Goal: Transaction & Acquisition: Purchase product/service

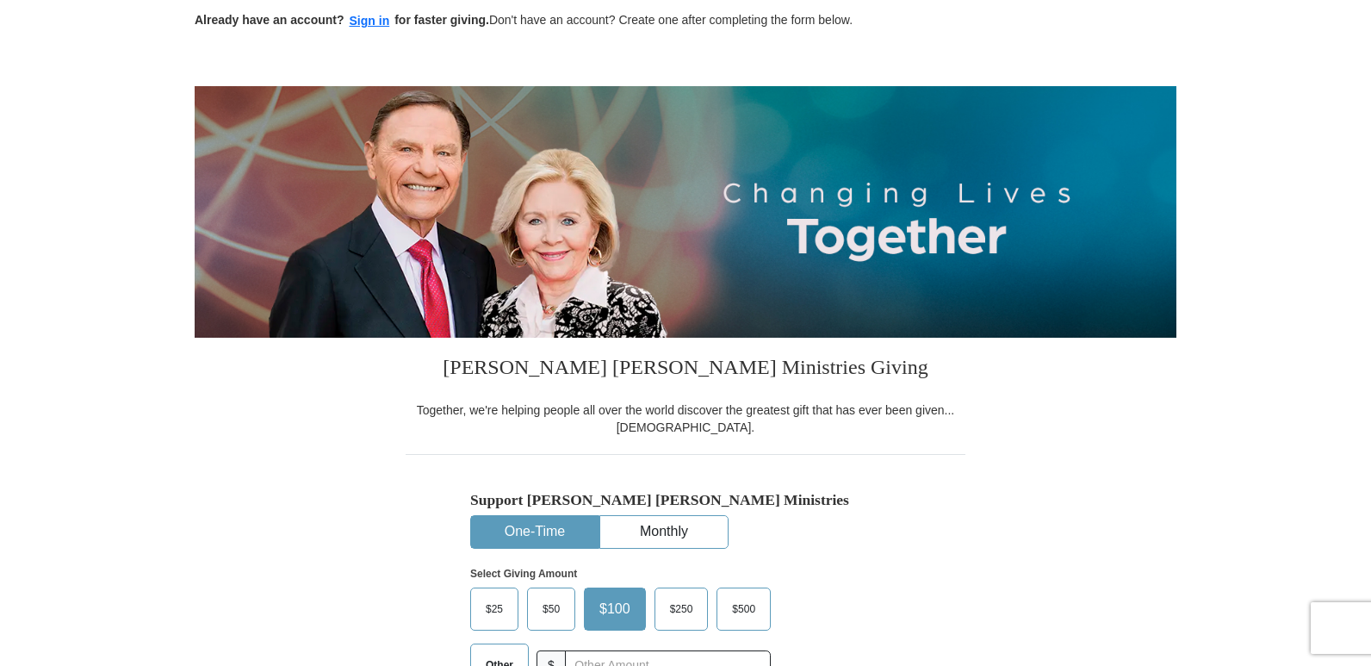
scroll to position [258, 0]
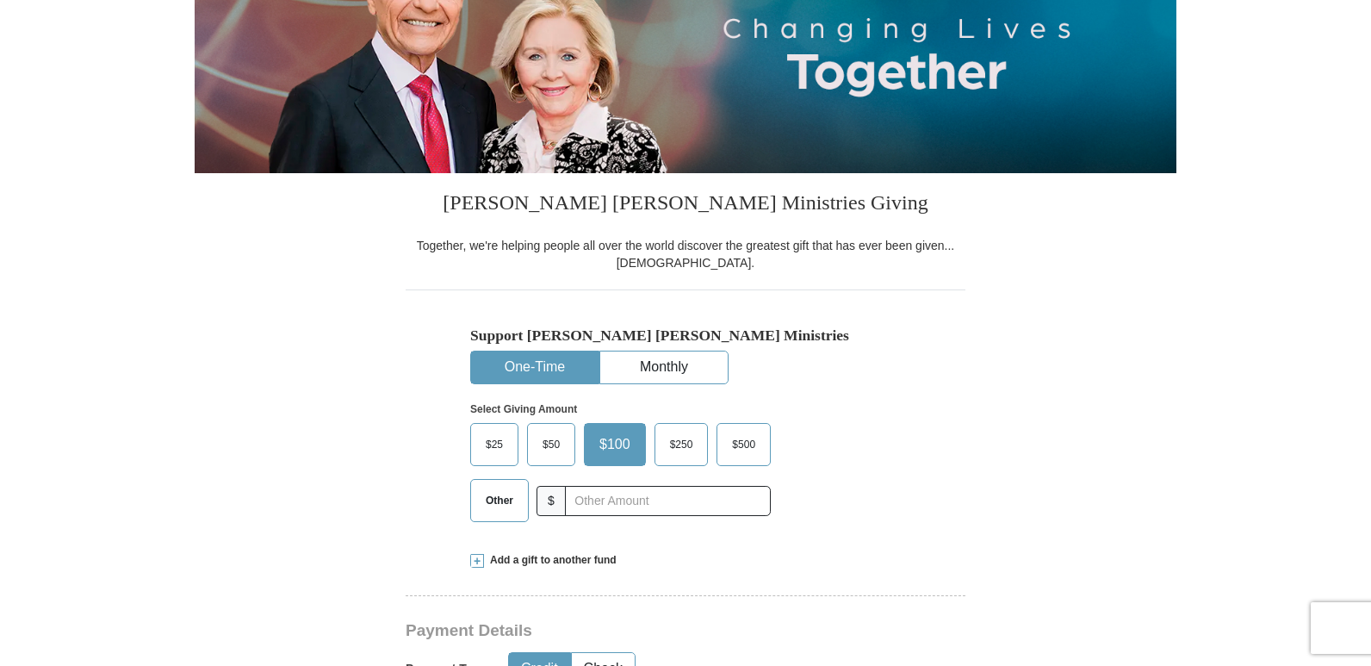
click at [561, 457] on span "$50" at bounding box center [551, 444] width 34 height 26
click at [0, 0] on input "$50" at bounding box center [0, 0] width 0 height 0
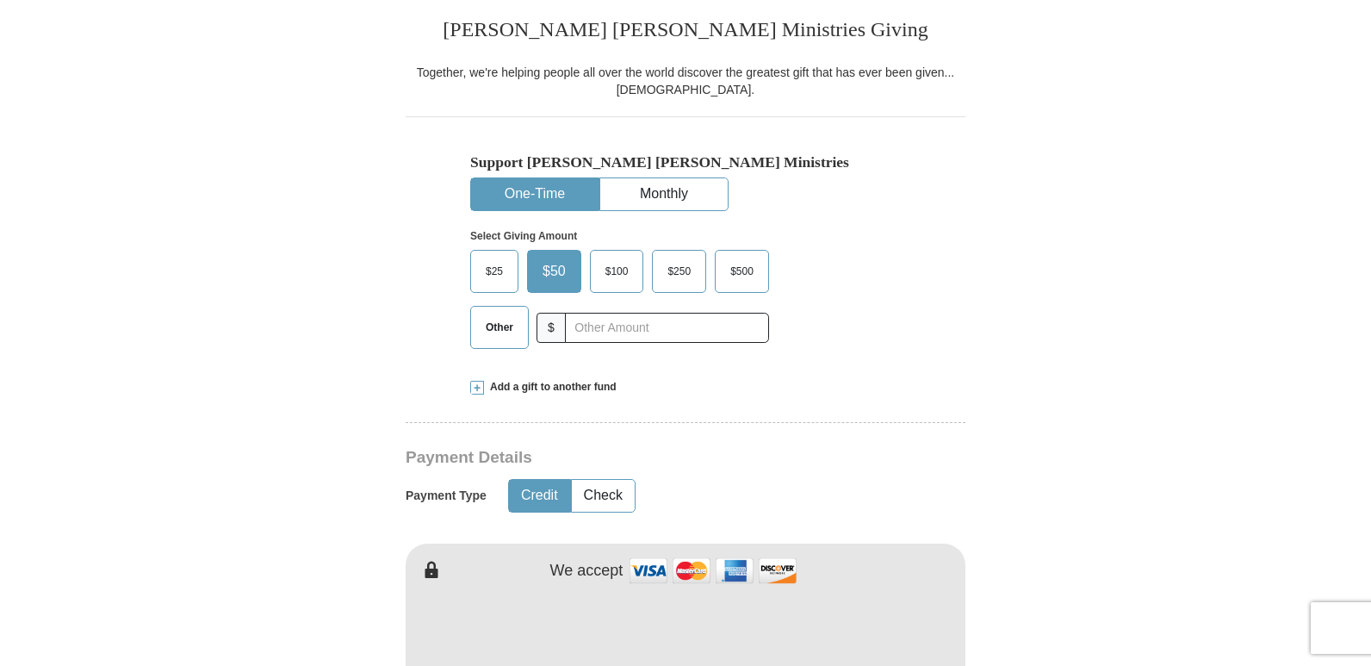
scroll to position [431, 0]
click at [474, 388] on span at bounding box center [477, 388] width 14 height 14
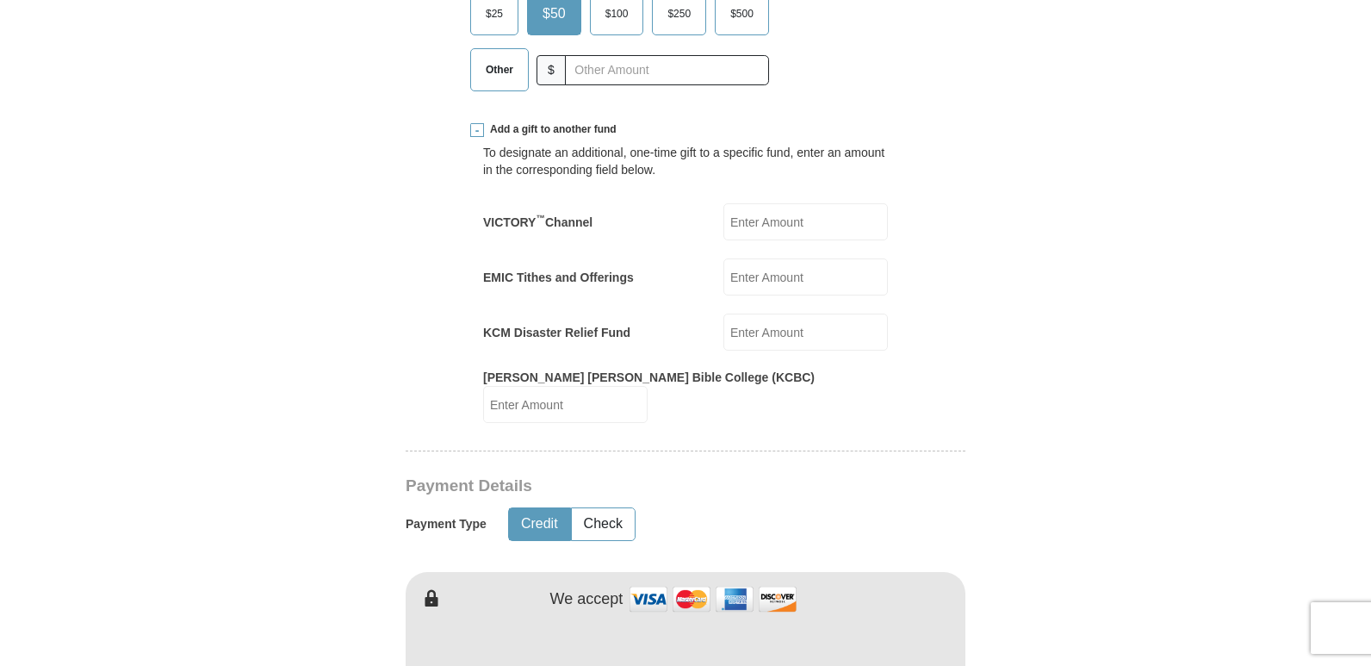
scroll to position [603, 0]
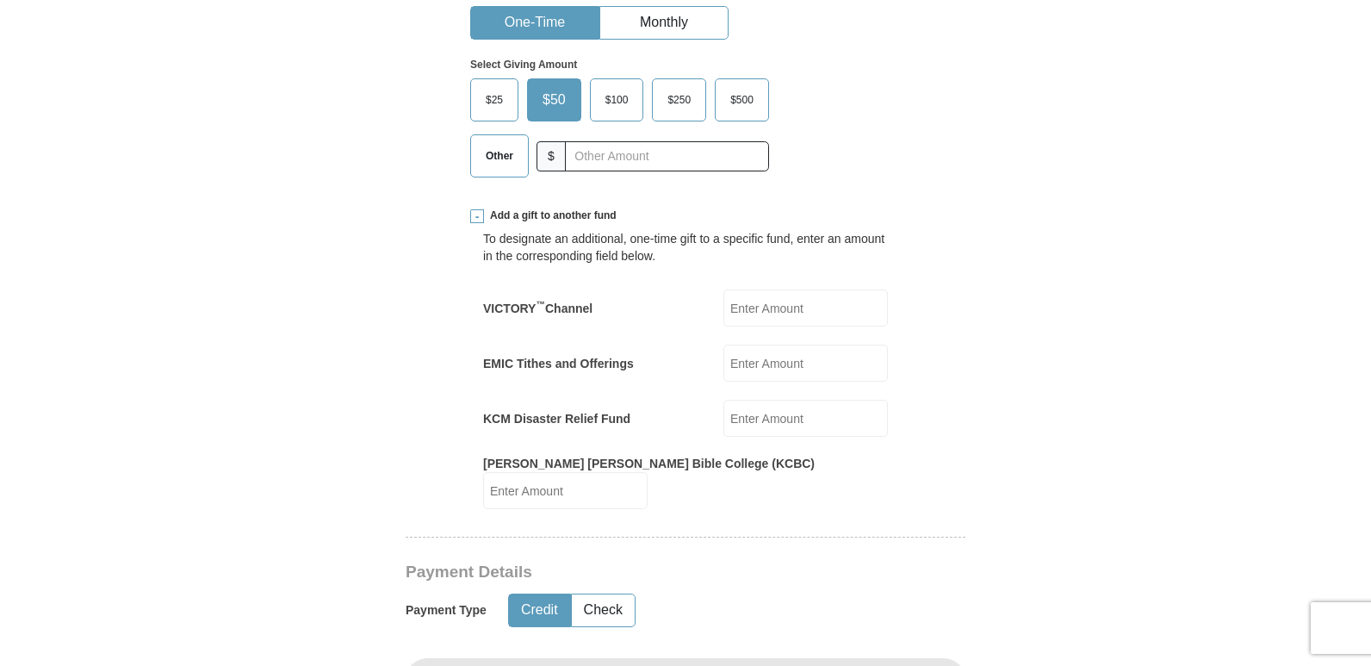
click at [762, 415] on input "KCM Disaster Relief Fund" at bounding box center [805, 418] width 164 height 37
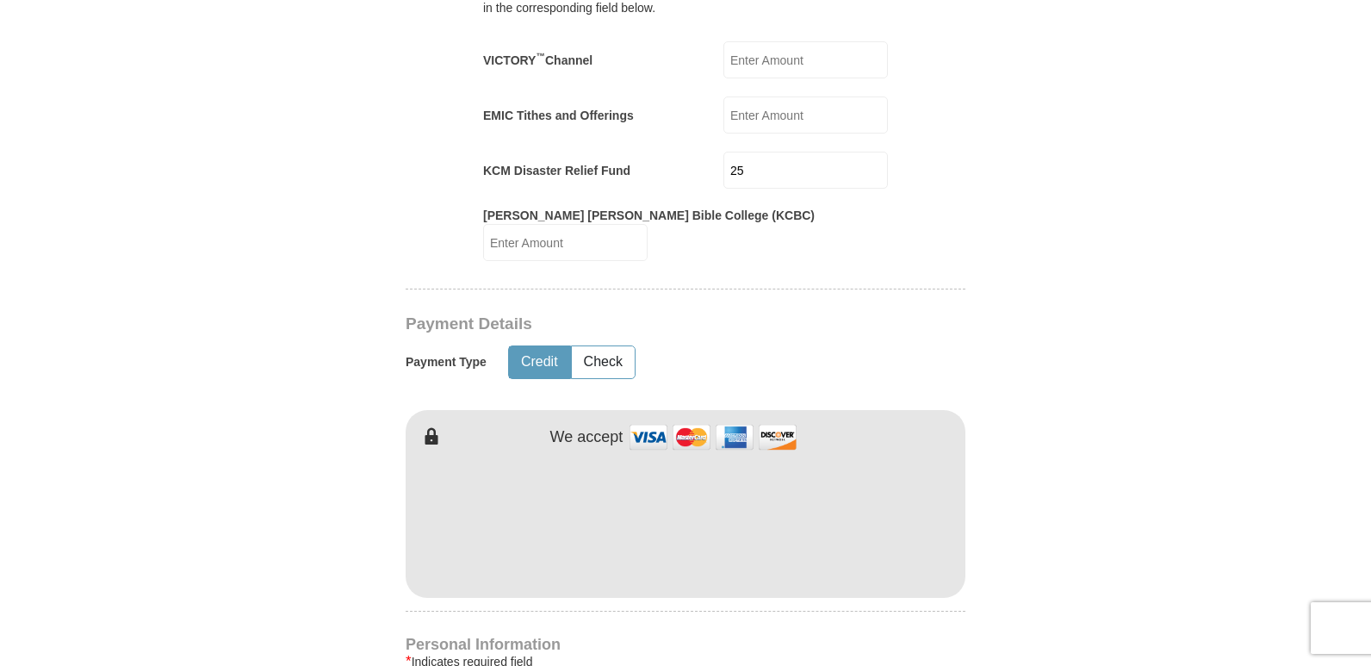
scroll to position [861, 0]
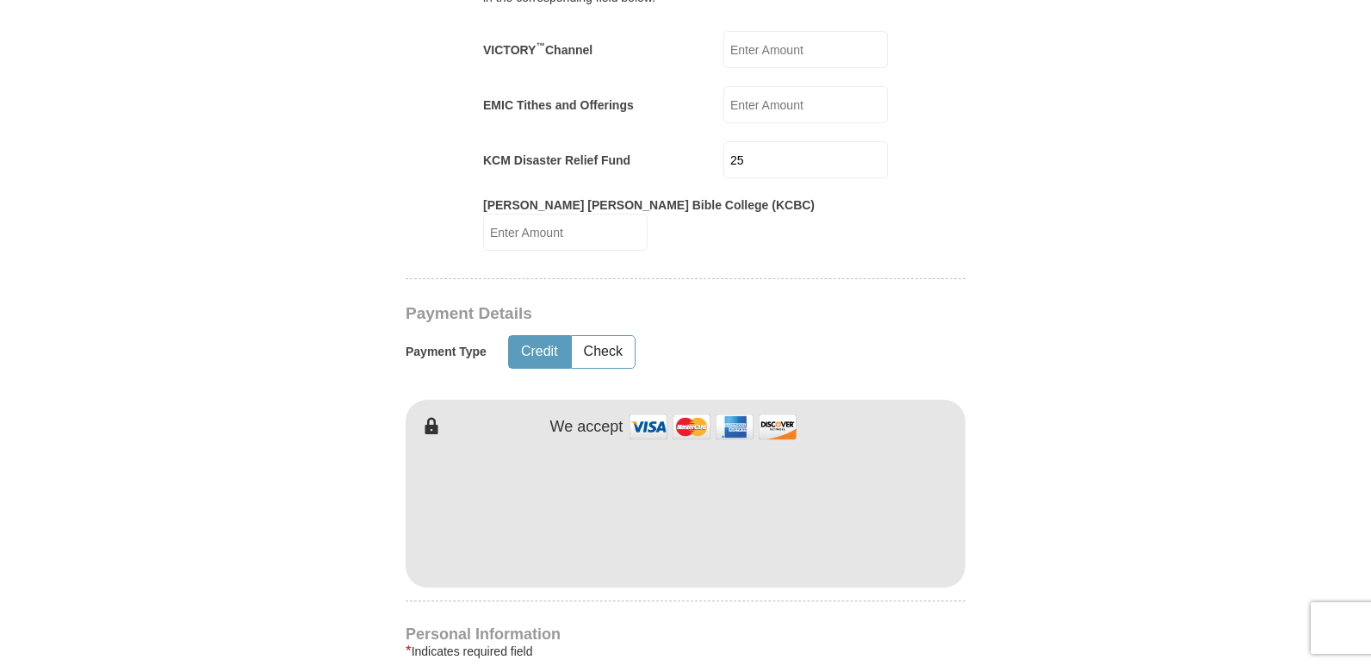
type input "25"
click at [1168, 459] on form "Already have an account? Sign in for faster giving. Don't have an account? Crea…" at bounding box center [686, 421] width 982 height 2426
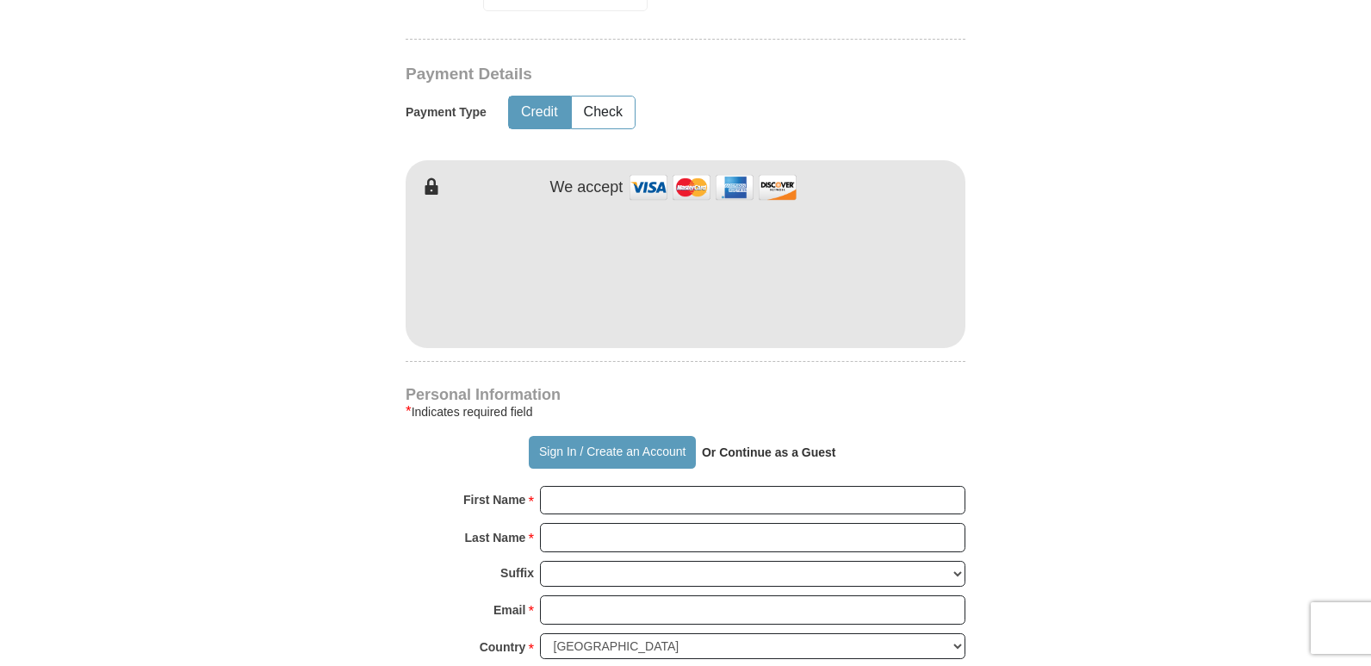
scroll to position [1119, 0]
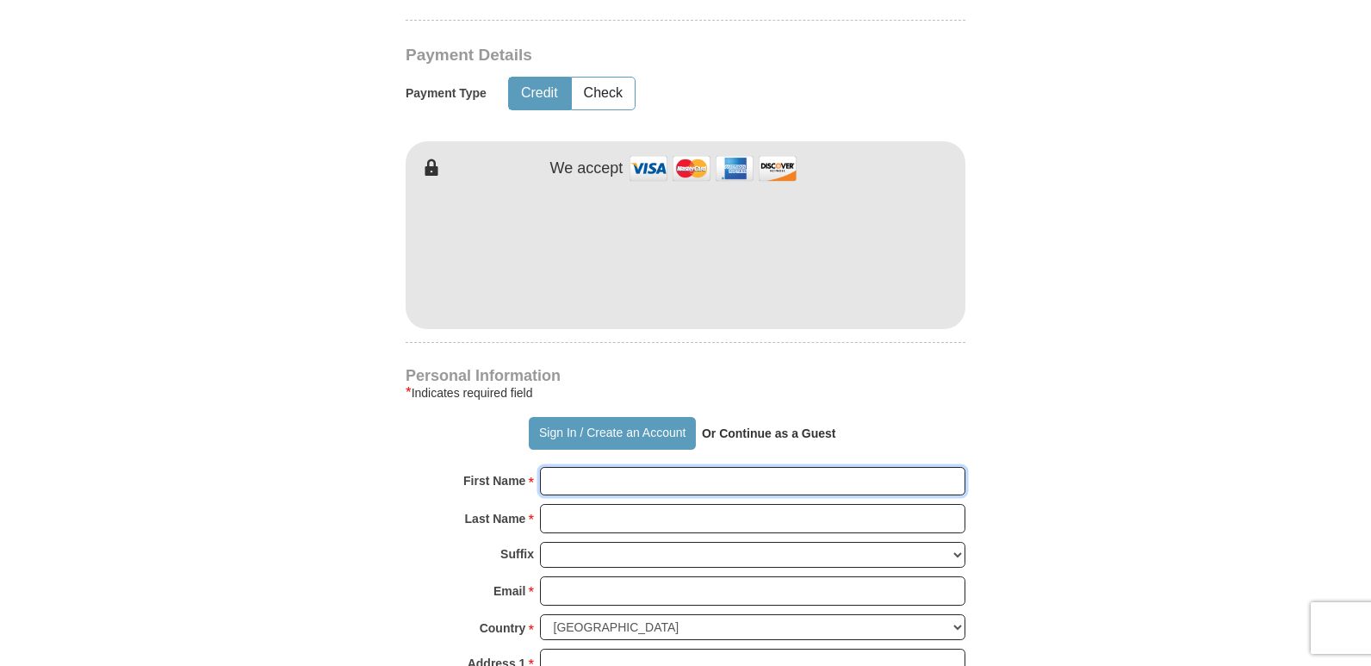
click at [554, 467] on input "First Name *" at bounding box center [752, 481] width 425 height 29
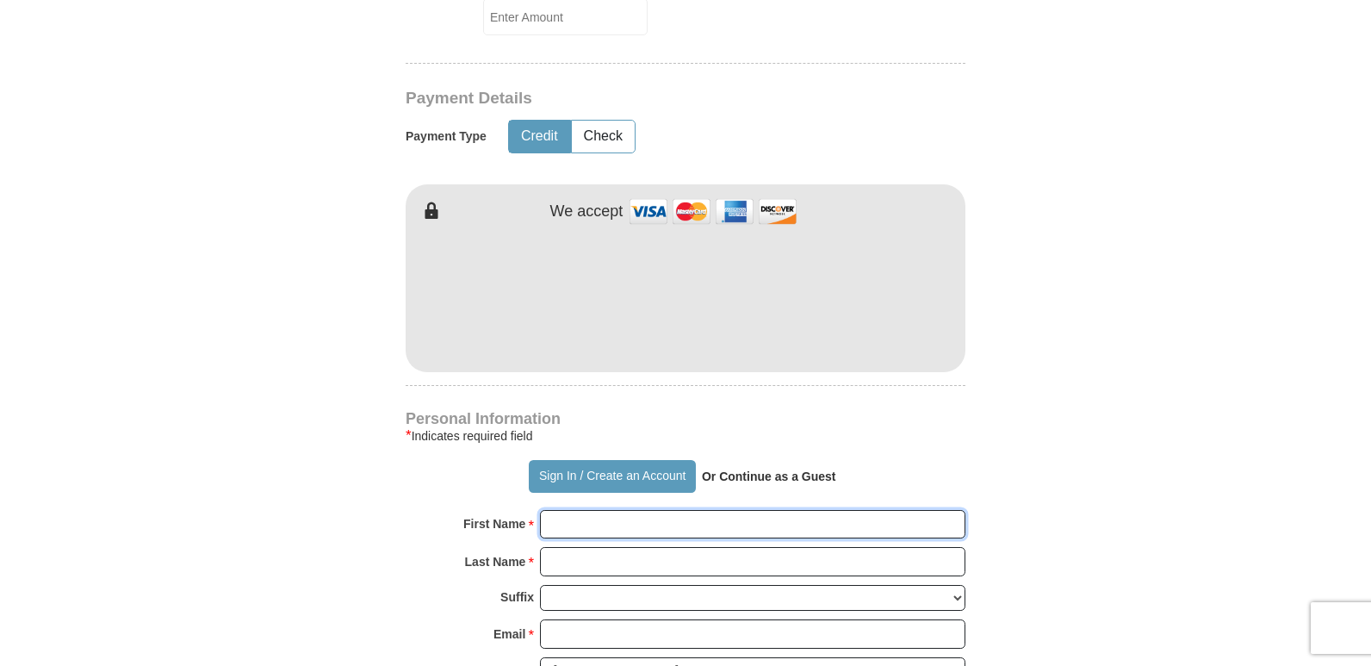
scroll to position [1292, 0]
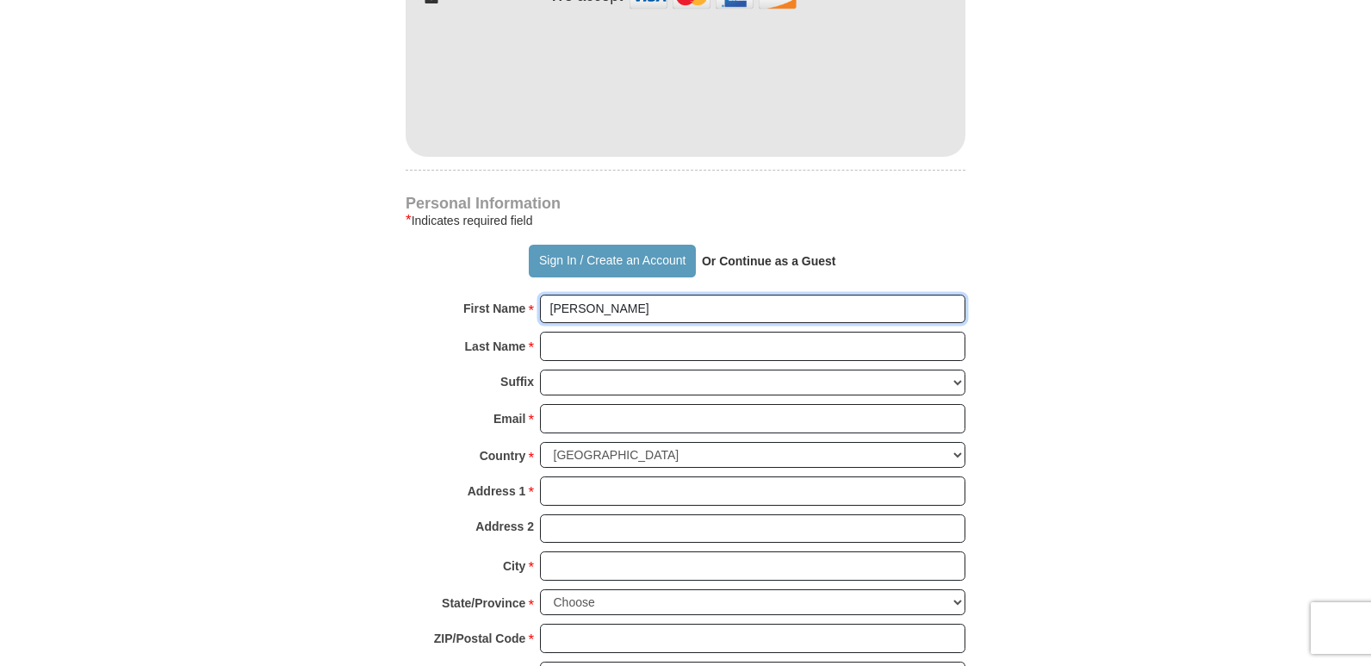
type input "[PERSON_NAME]"
click at [570, 332] on input "Last Name *" at bounding box center [752, 346] width 425 height 29
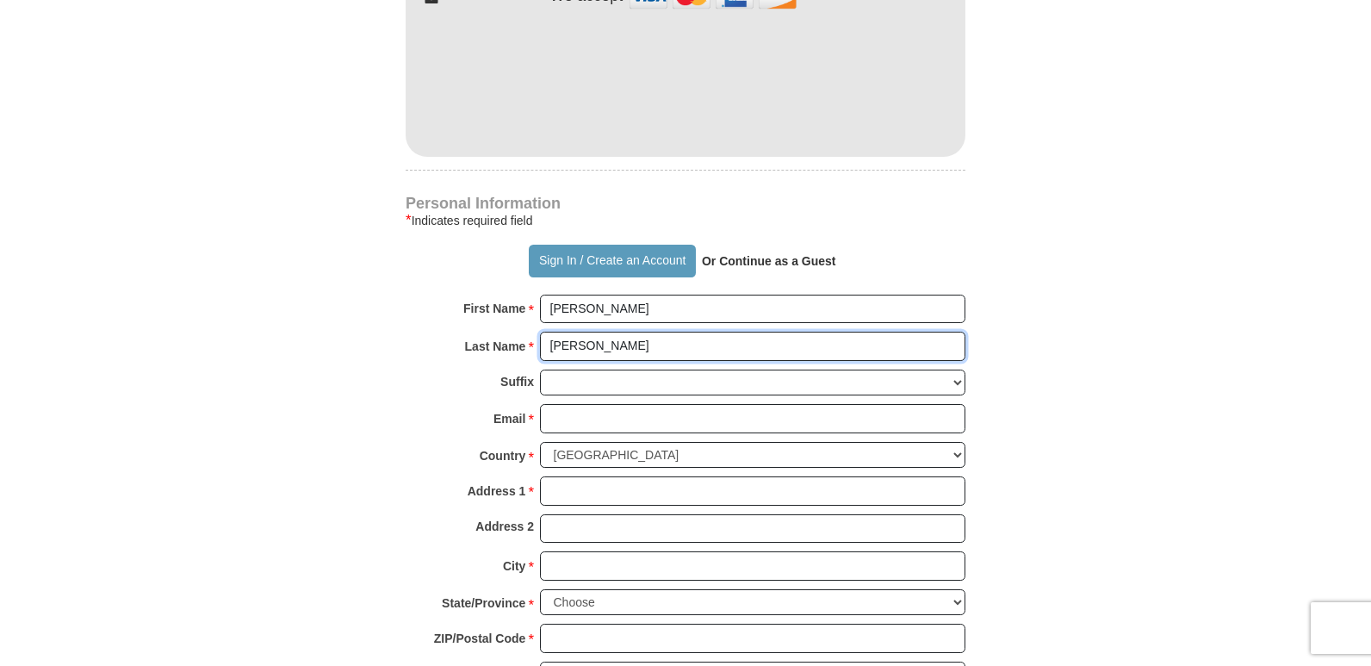
type input "[PERSON_NAME]"
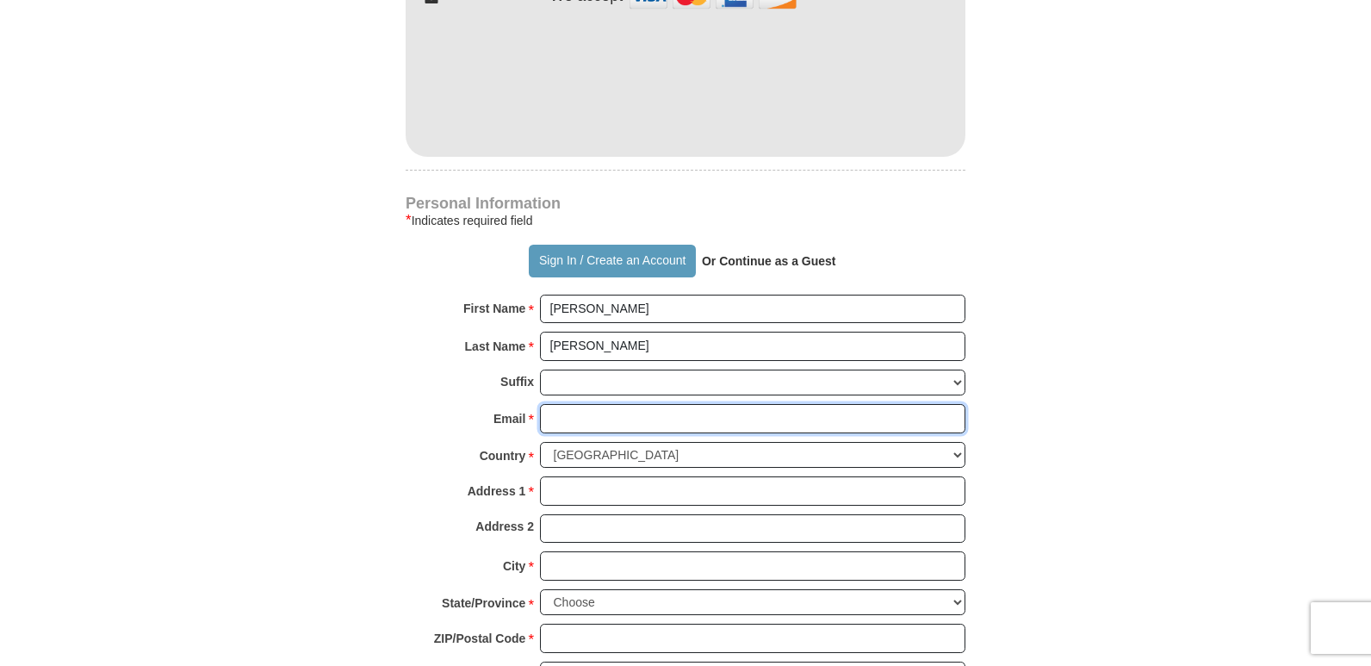
click at [561, 406] on input "Email *" at bounding box center [752, 418] width 425 height 29
type input "[EMAIL_ADDRESS][DOMAIN_NAME]"
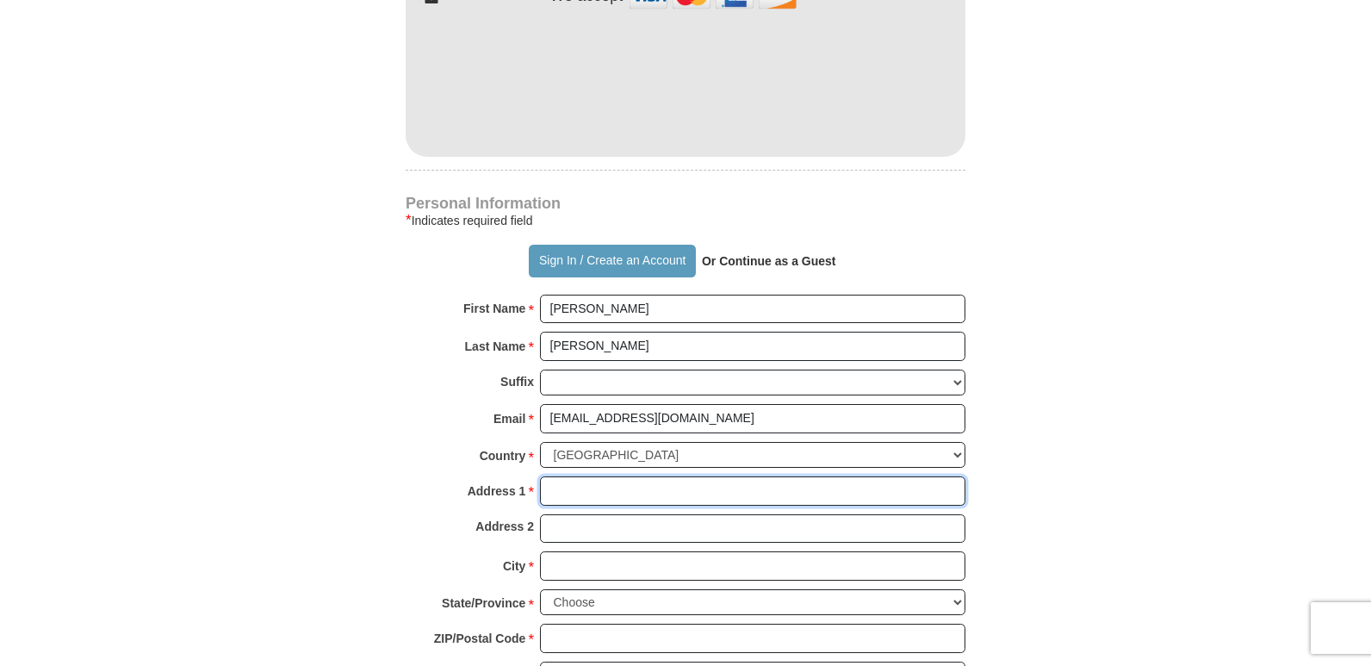
click at [554, 476] on input "Address 1 *" at bounding box center [752, 490] width 425 height 29
type input "[STREET_ADDRESS]"
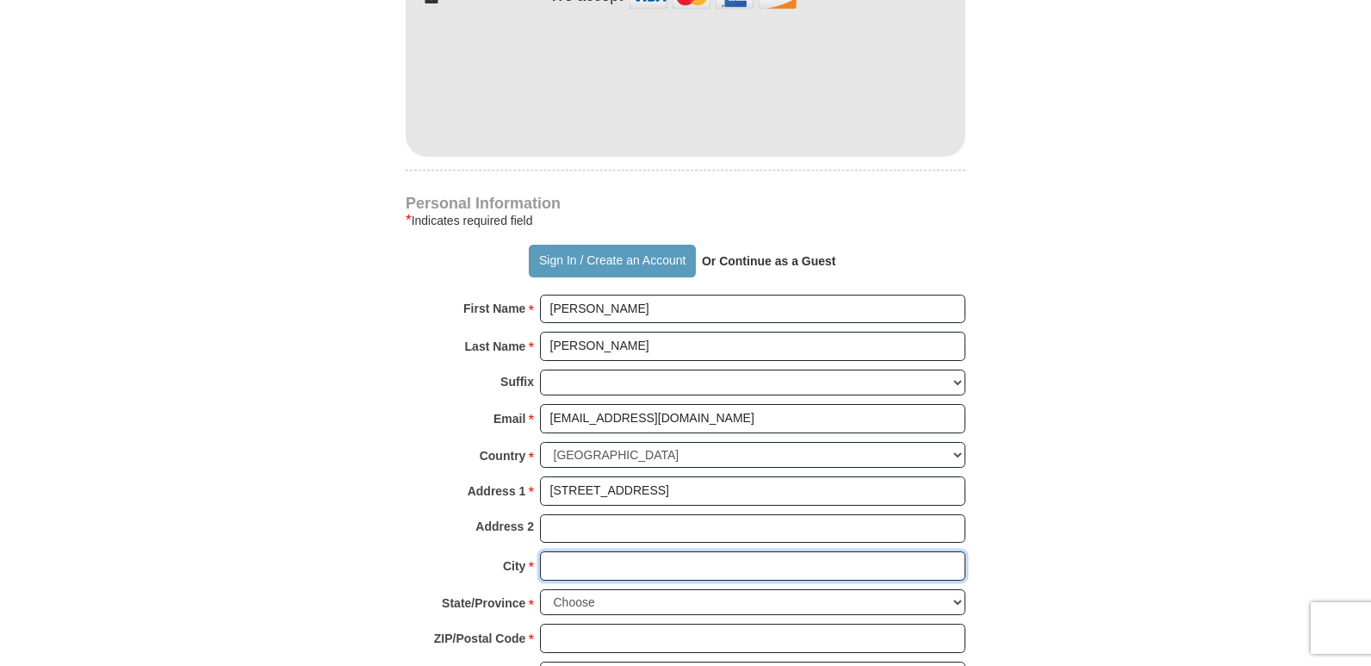
click at [568, 555] on input "City *" at bounding box center [752, 565] width 425 height 29
type input "Hempstead"
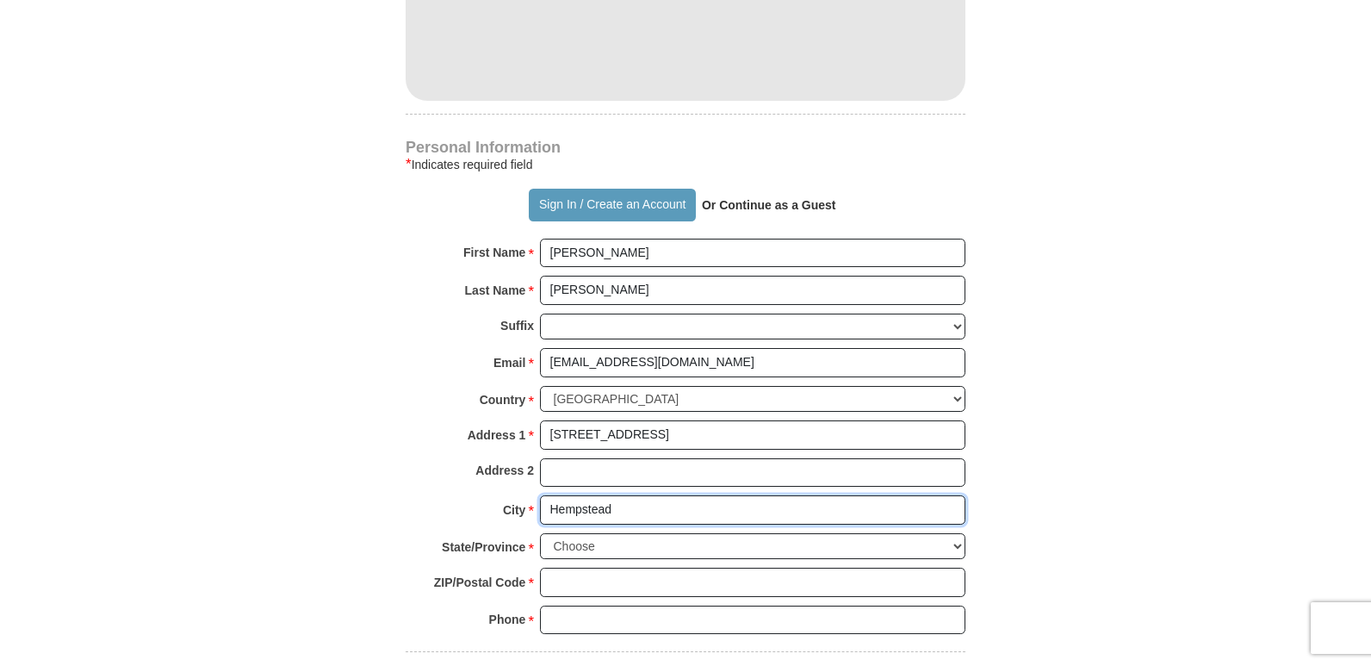
scroll to position [1378, 0]
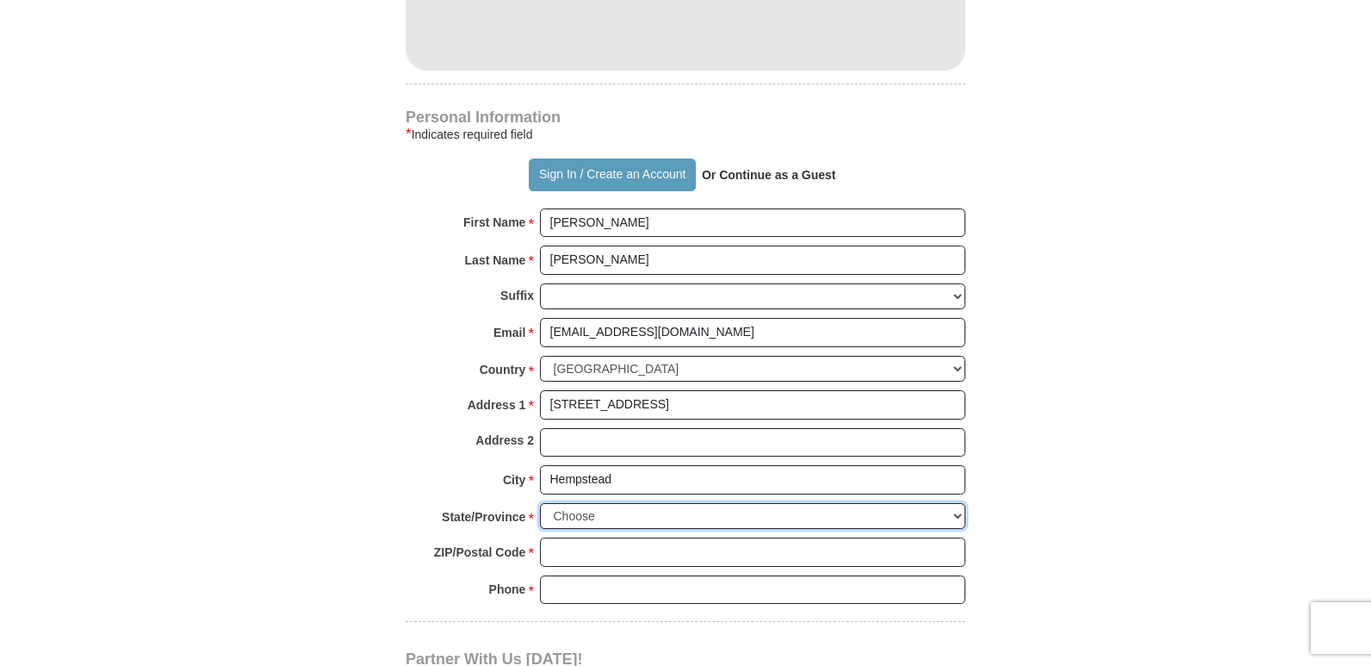
click at [959, 503] on select "Choose [US_STATE] [US_STATE] [US_STATE] [US_STATE] [US_STATE] Armed Forces Amer…" at bounding box center [752, 516] width 425 height 27
select select "NY"
click at [540, 503] on select "Choose [US_STATE] [US_STATE] [US_STATE] [US_STATE] [US_STATE] Armed Forces Amer…" at bounding box center [752, 516] width 425 height 27
click at [596, 537] on input "ZIP/Postal Code *" at bounding box center [752, 551] width 425 height 29
type input "11550"
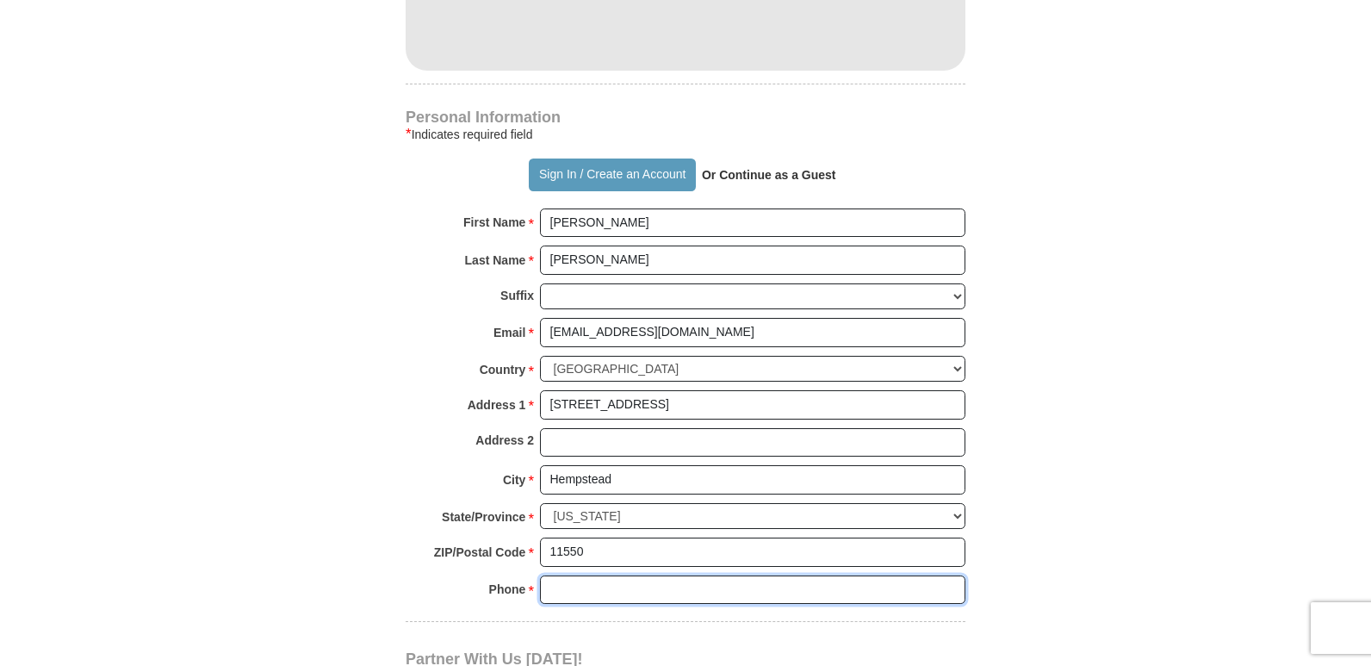
click at [629, 575] on input "Phone * *" at bounding box center [752, 589] width 425 height 29
type input "5164109641"
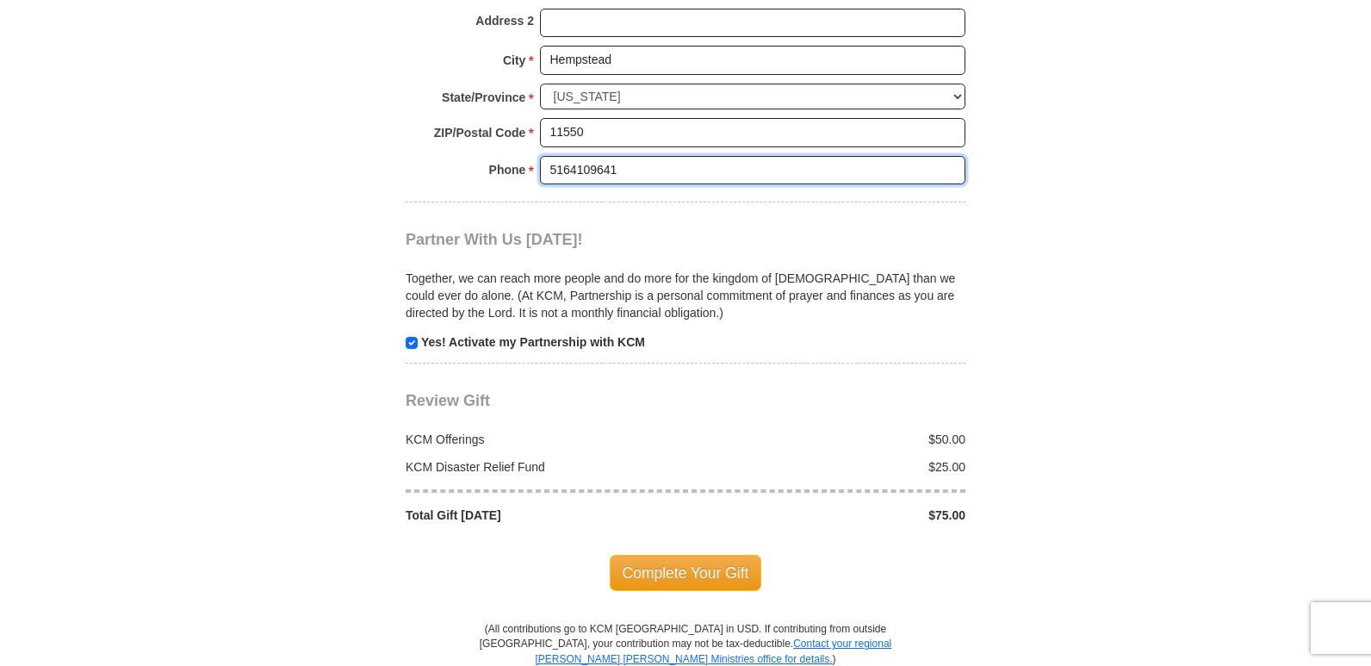
scroll to position [1894, 0]
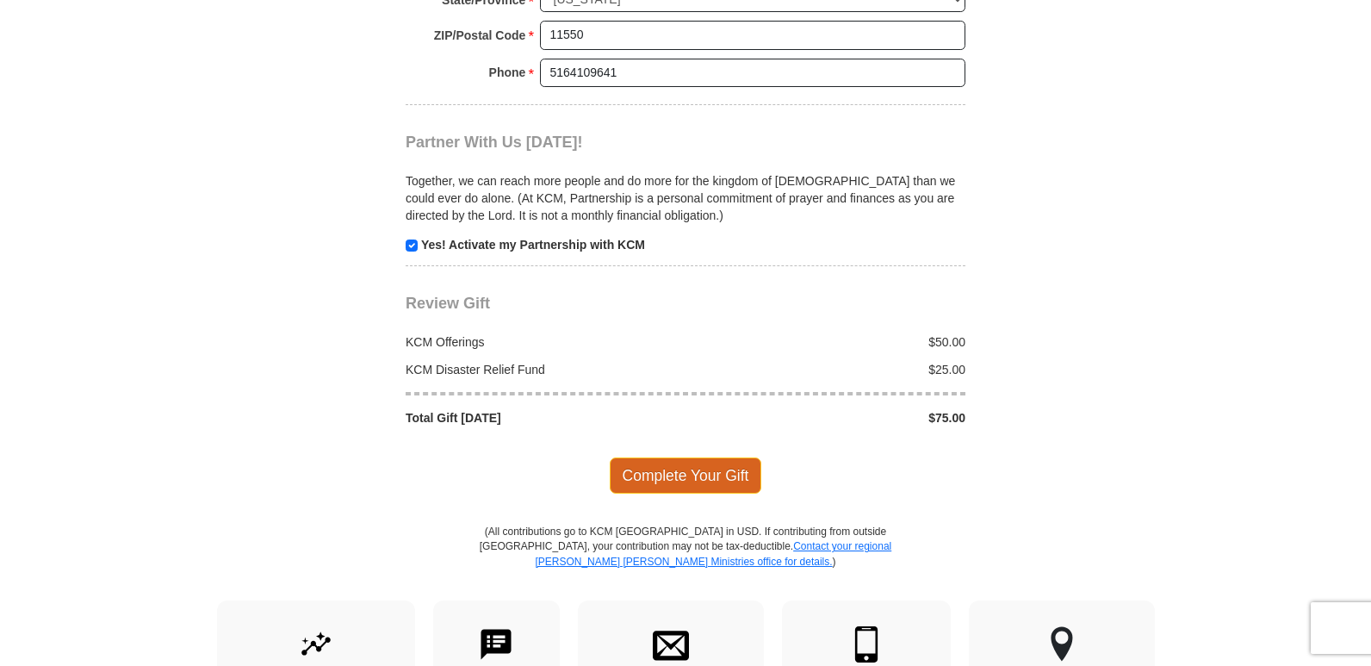
click at [703, 457] on span "Complete Your Gift" at bounding box center [686, 475] width 152 height 36
